Goal: Navigation & Orientation: Find specific page/section

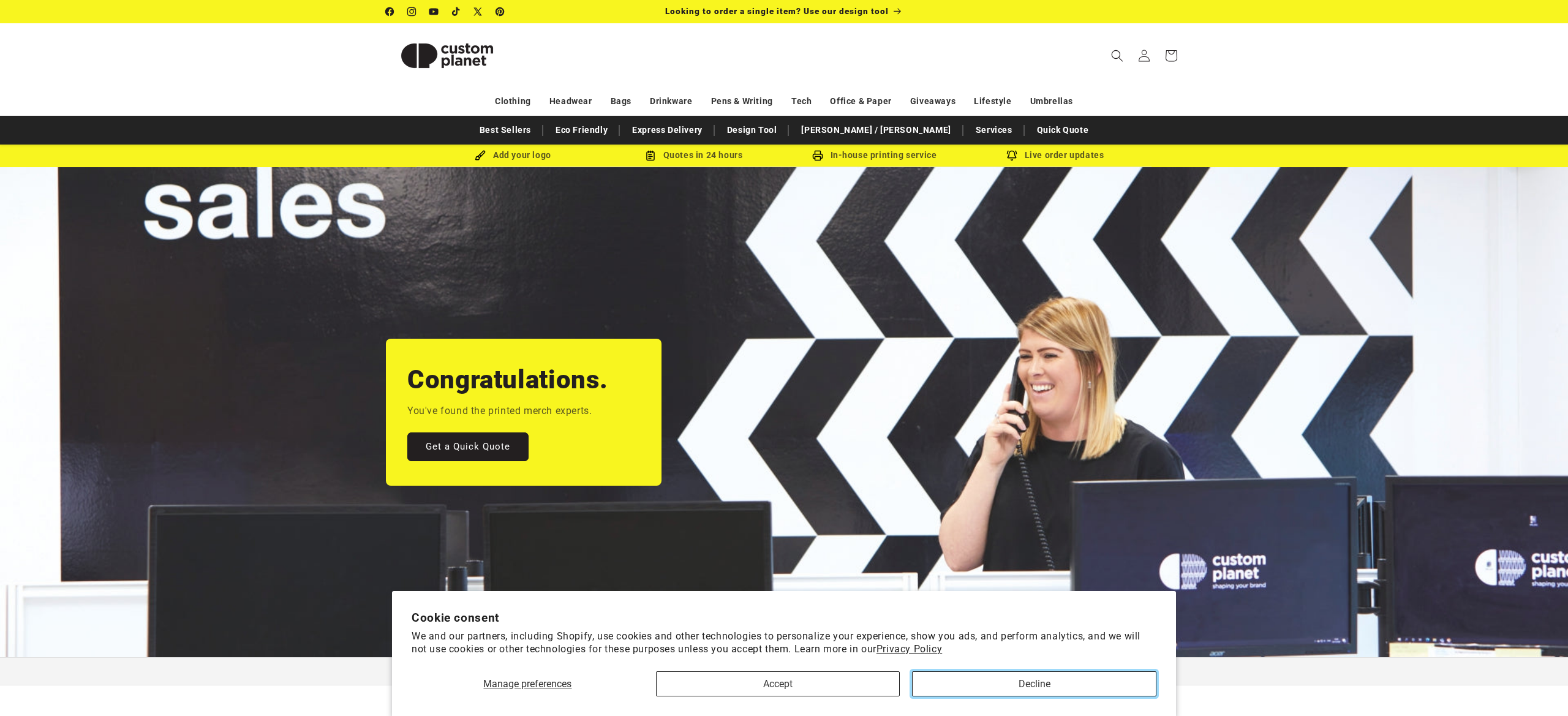
click at [993, 685] on button "Decline" at bounding box center [1034, 684] width 244 height 25
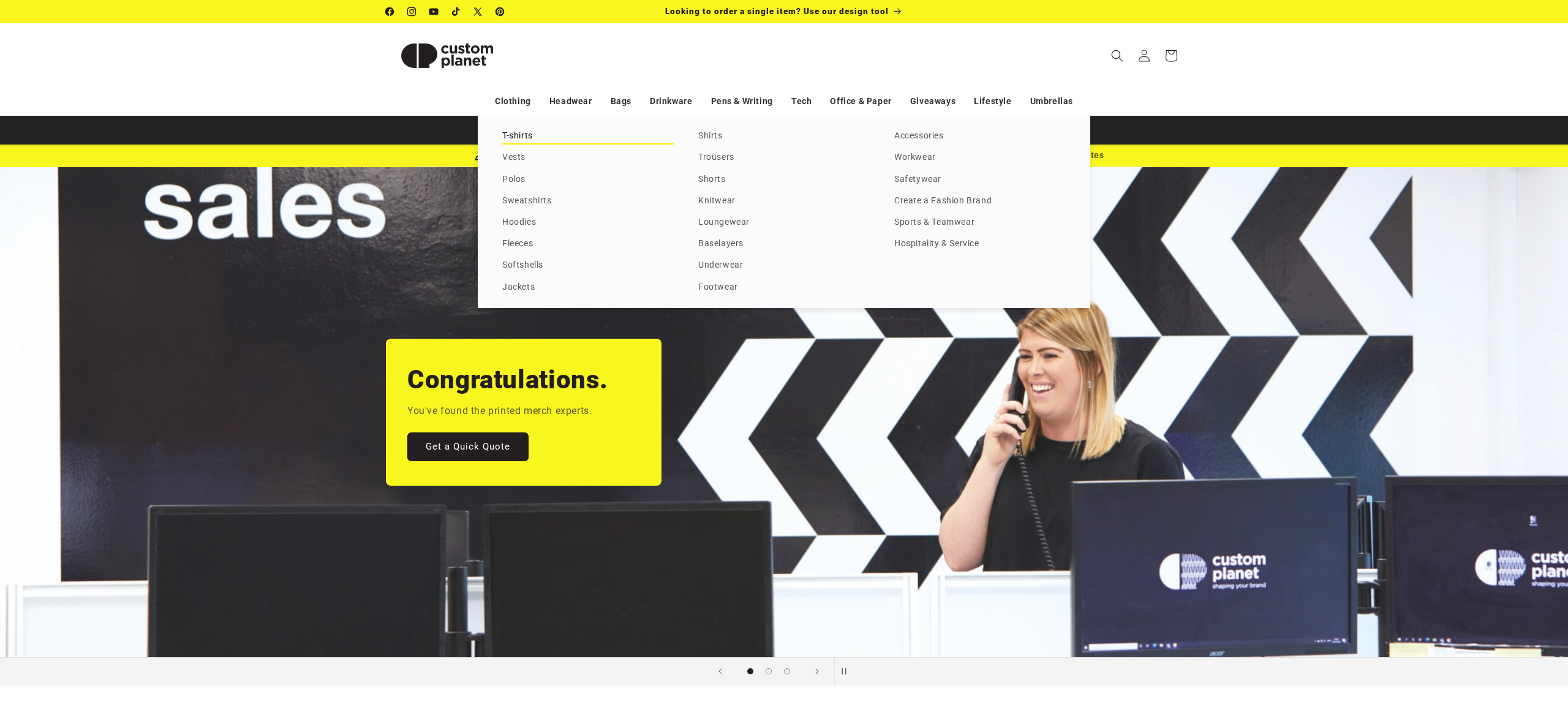
click at [514, 133] on link "T-shirts" at bounding box center [588, 136] width 171 height 17
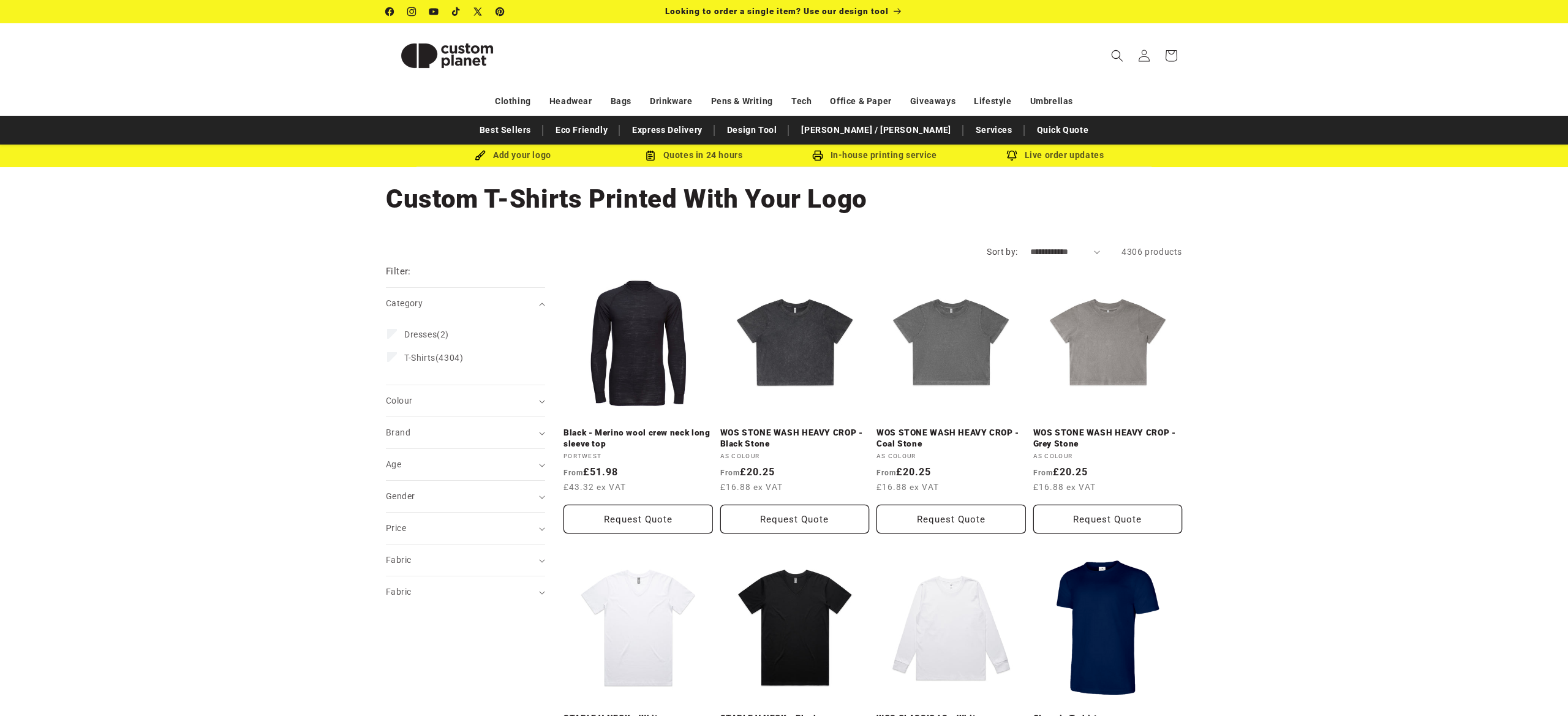
click at [467, 57] on img at bounding box center [447, 56] width 123 height 55
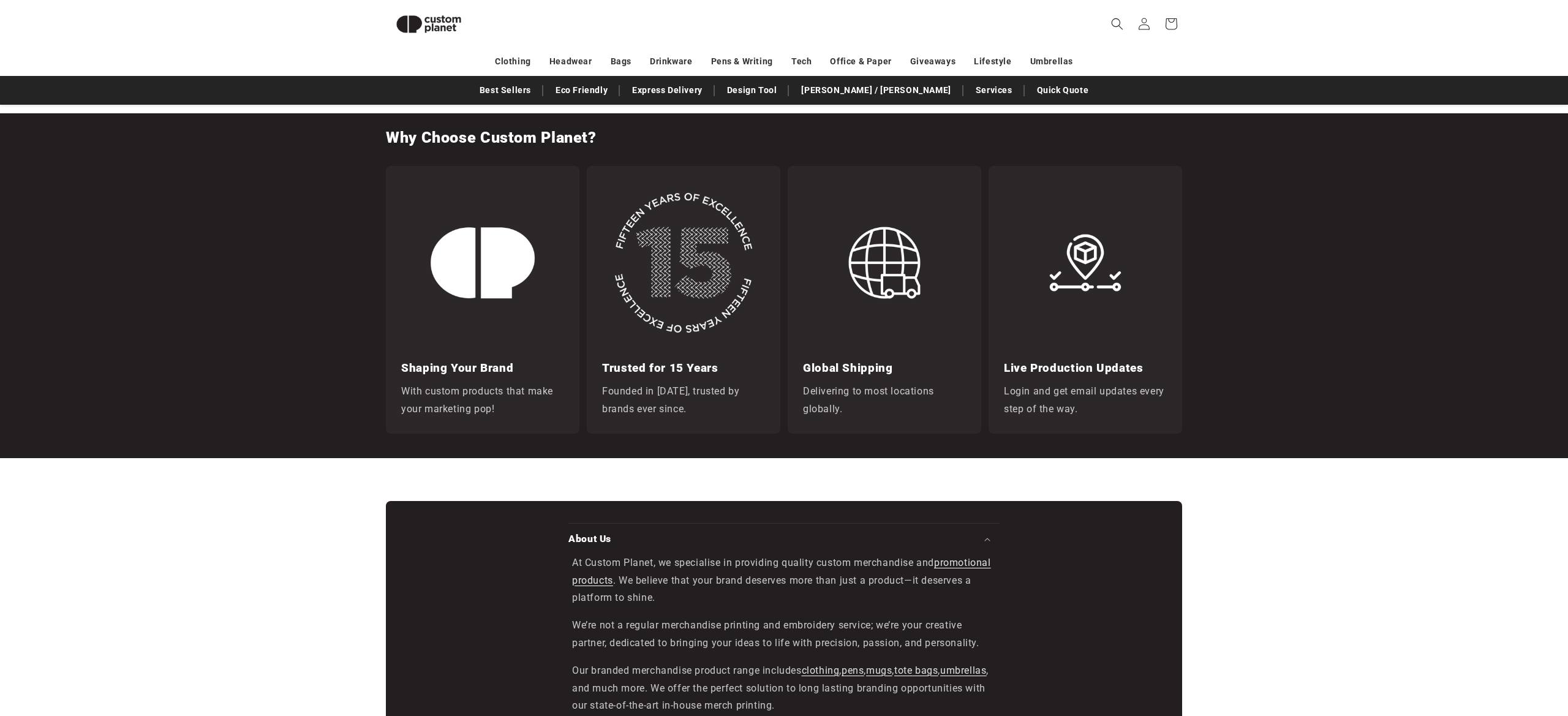
scroll to position [2144, 0]
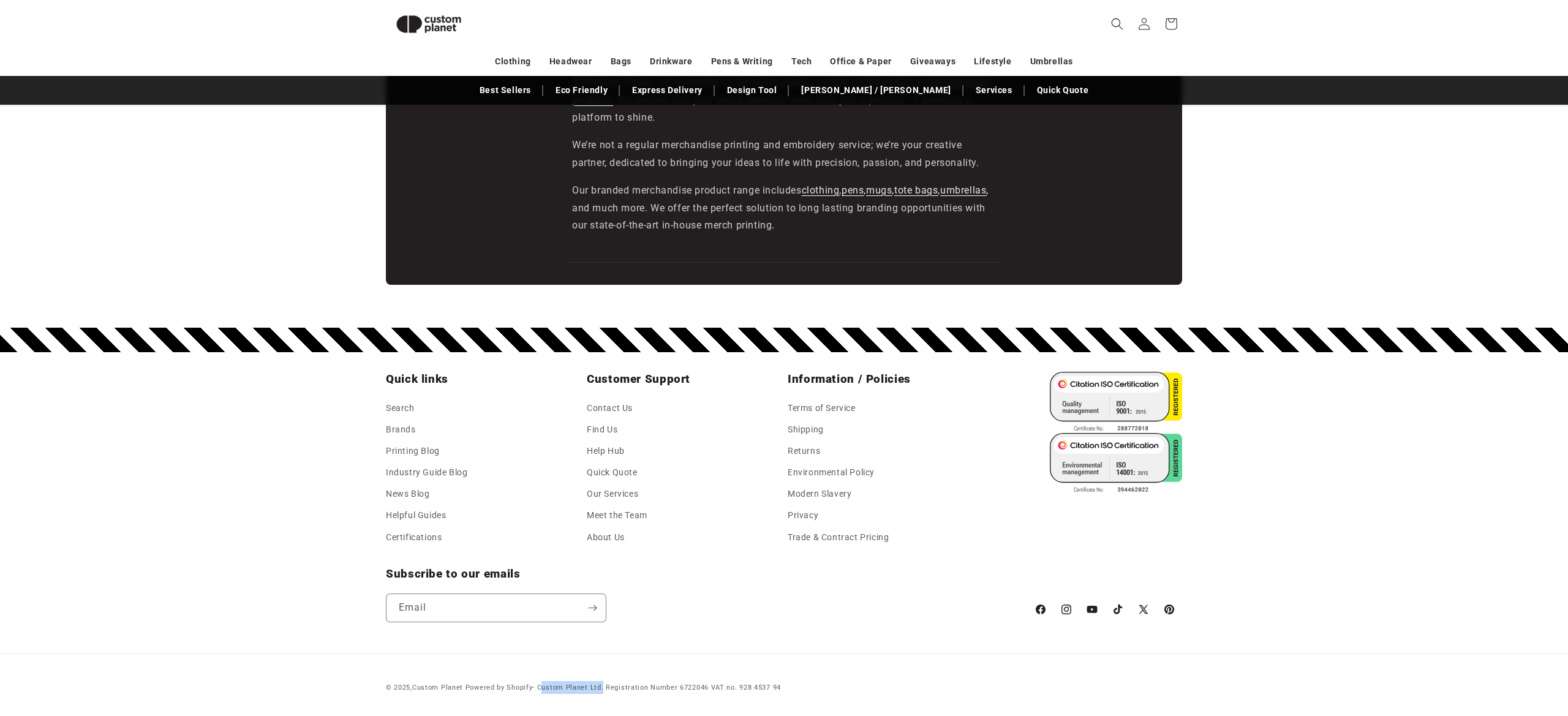
drag, startPoint x: 540, startPoint y: 688, endPoint x: 601, endPoint y: 688, distance: 61.0
click at [601, 688] on small "Powered by Shopify - Custom Planet Ltd. Registration Number 6722046 VAT no. 928…" at bounding box center [623, 687] width 315 height 8
copy small "Custom Planet Ltd"
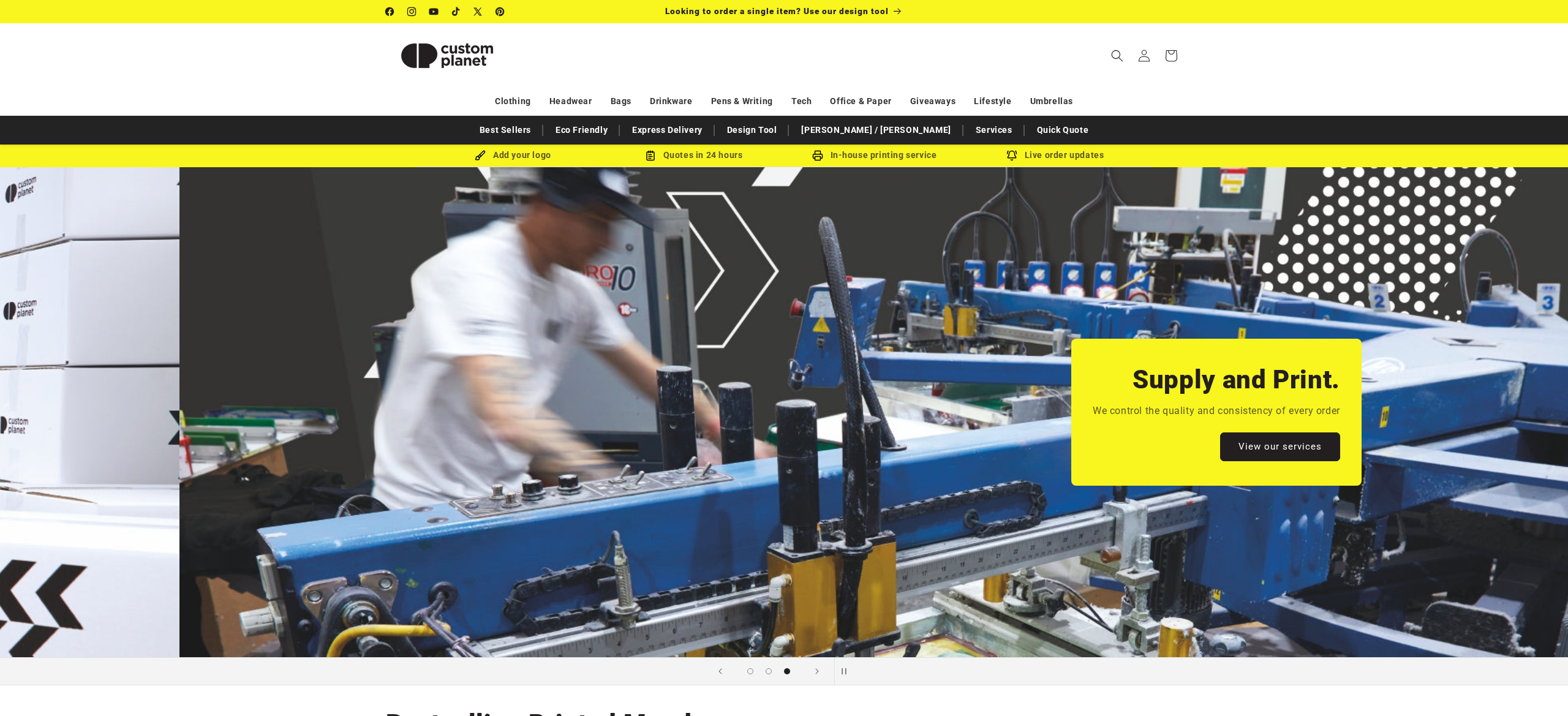
scroll to position [0, 3115]
